Goal: Task Accomplishment & Management: Manage account settings

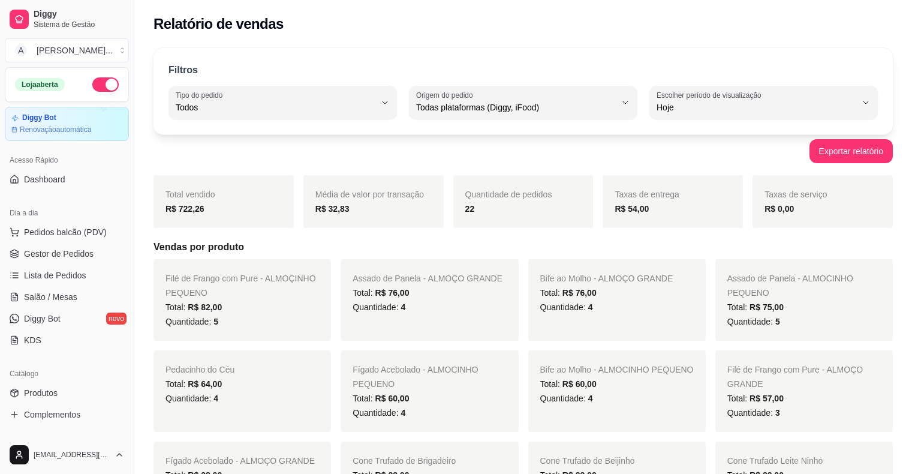
select select "ALL"
select select "0"
click at [96, 88] on button "button" at bounding box center [105, 84] width 26 height 14
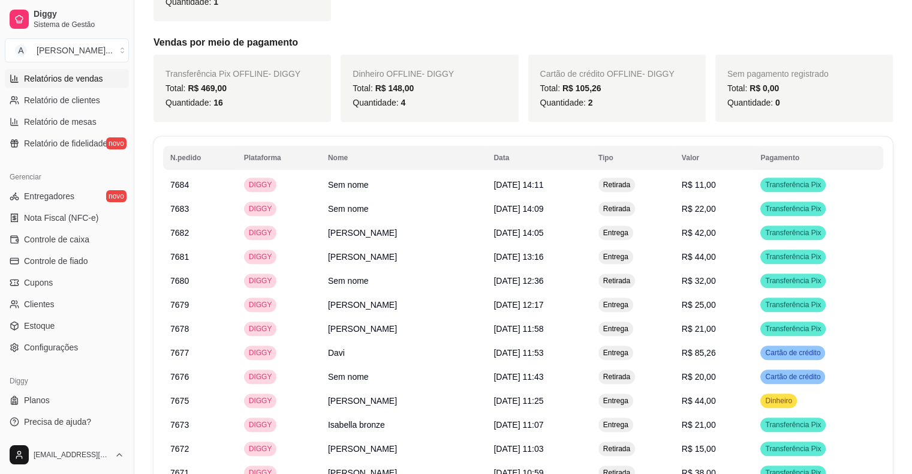
scroll to position [420, 0]
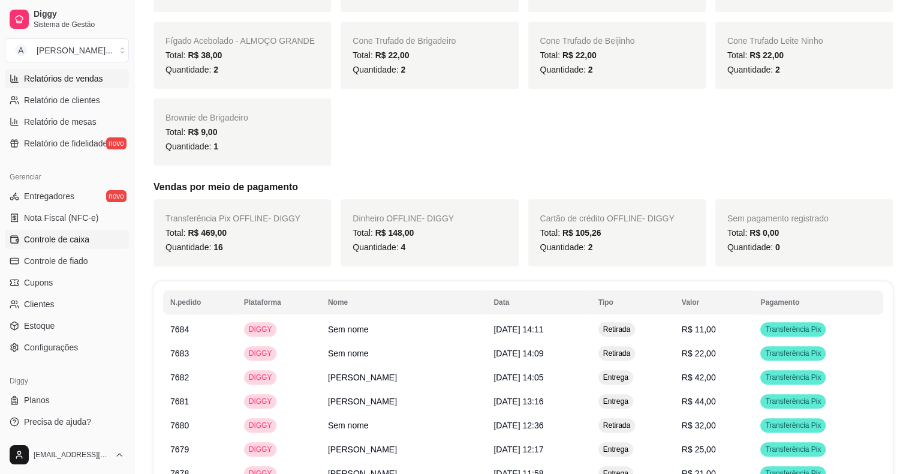
click at [72, 244] on span "Controle de caixa" at bounding box center [56, 239] width 65 height 12
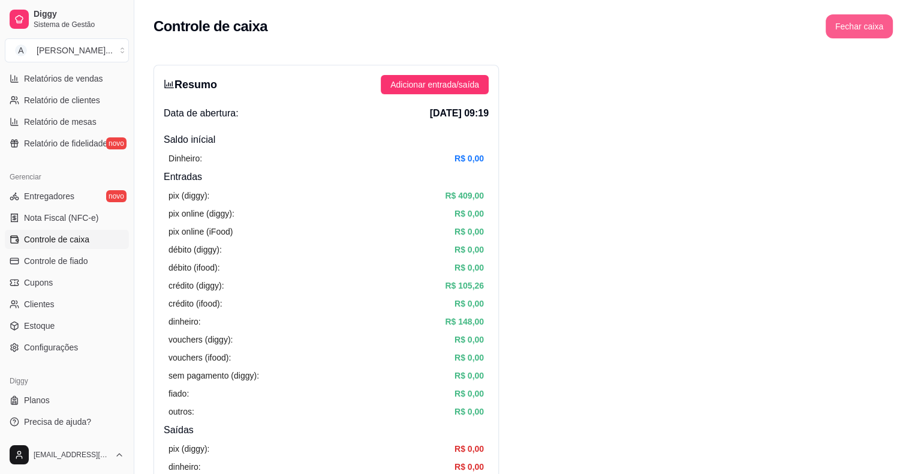
click at [863, 32] on button "Fechar caixa" at bounding box center [859, 26] width 67 height 24
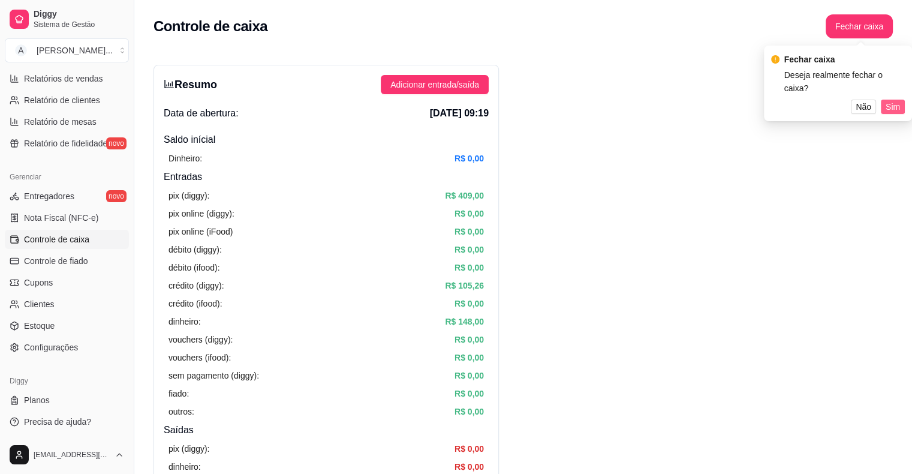
click at [898, 104] on span "Sim" at bounding box center [893, 106] width 14 height 13
